Goal: Navigation & Orientation: Find specific page/section

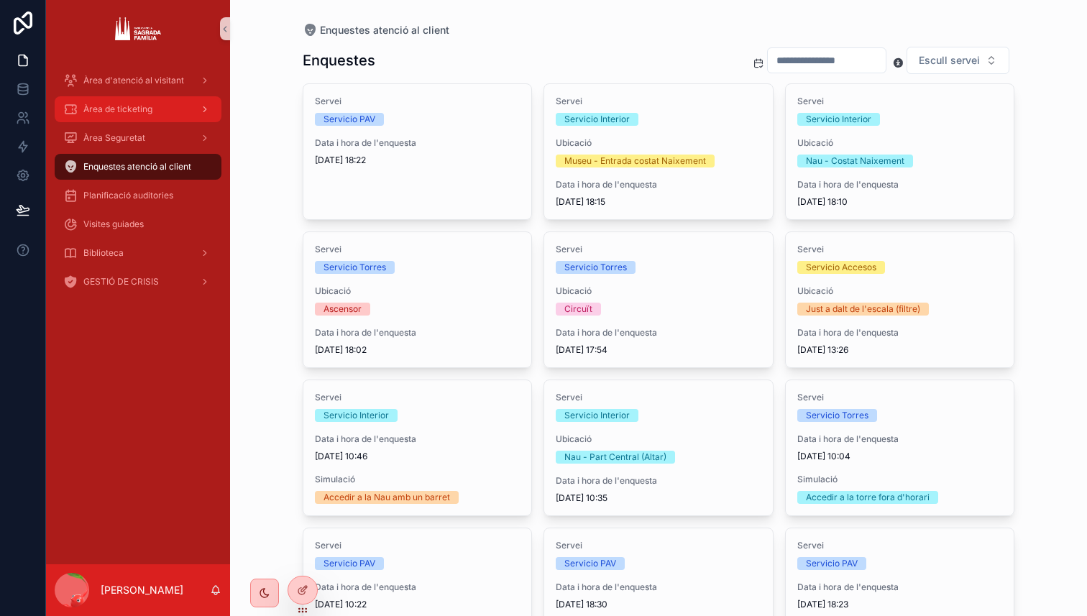
click at [172, 117] on div "Àrea de ticketing" at bounding box center [137, 109] width 149 height 23
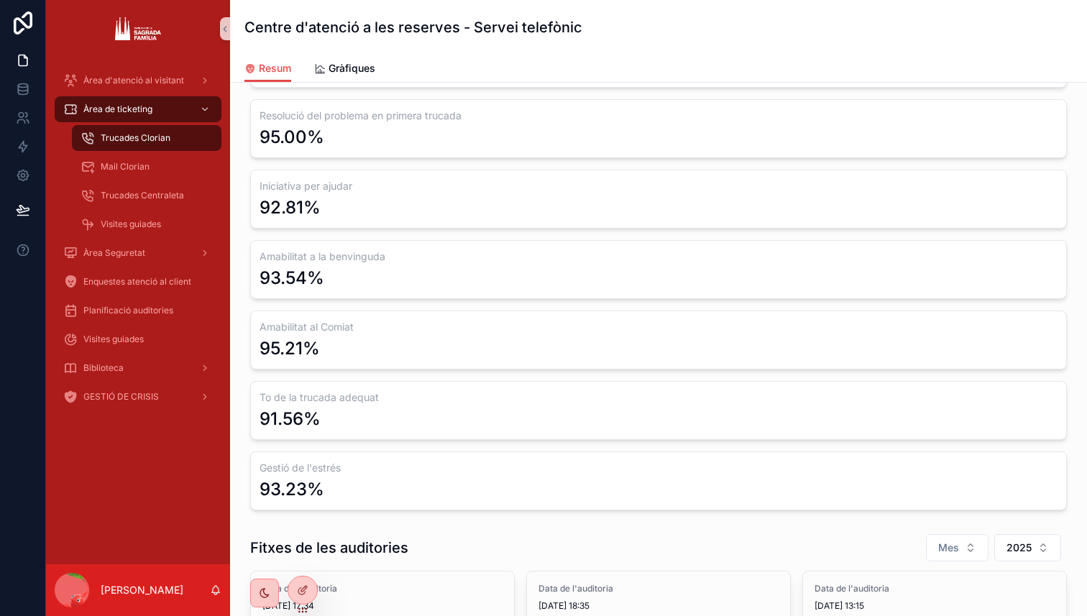
scroll to position [173, 0]
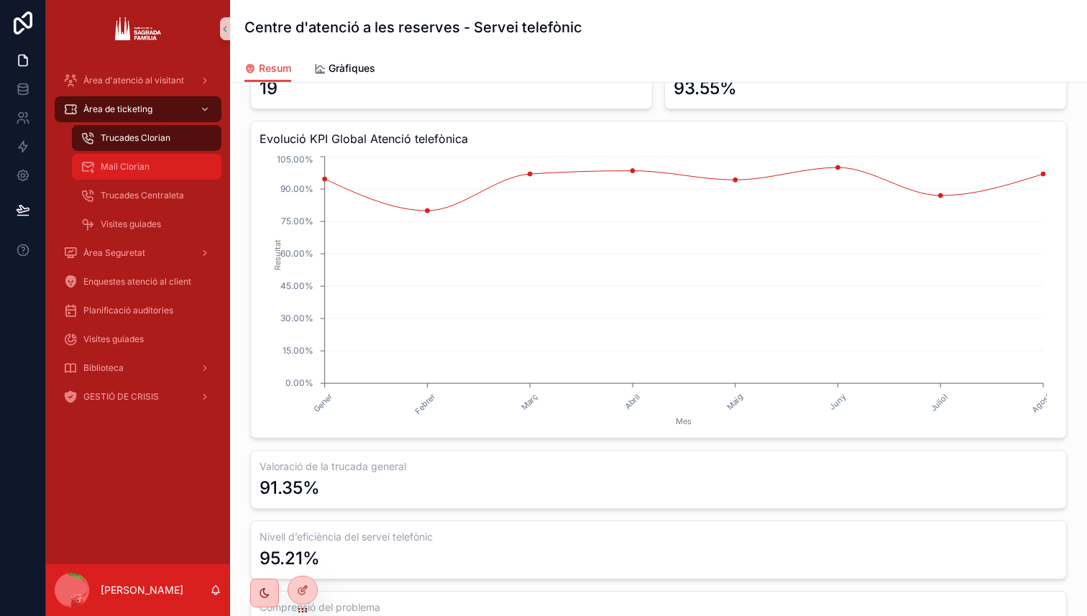
click at [178, 177] on div "Mail Clorian" at bounding box center [146, 166] width 132 height 23
